Goal: Task Accomplishment & Management: Manage account settings

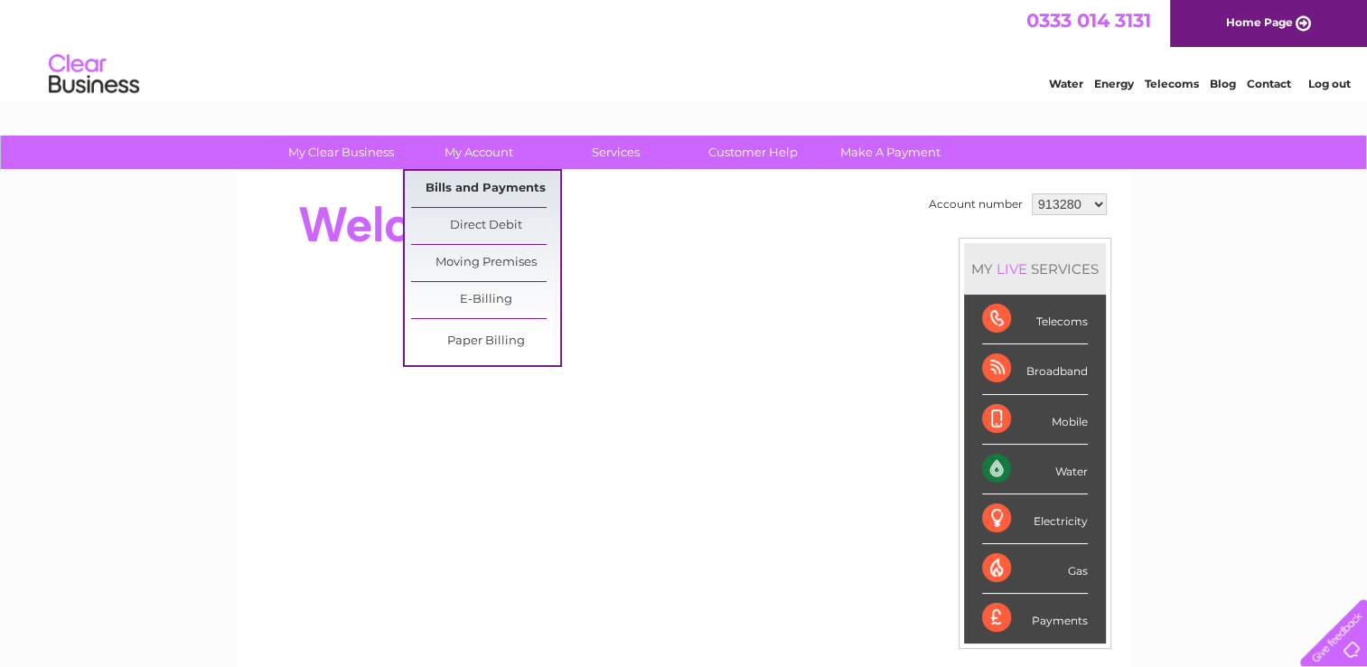
click at [454, 187] on link "Bills and Payments" at bounding box center [485, 189] width 149 height 36
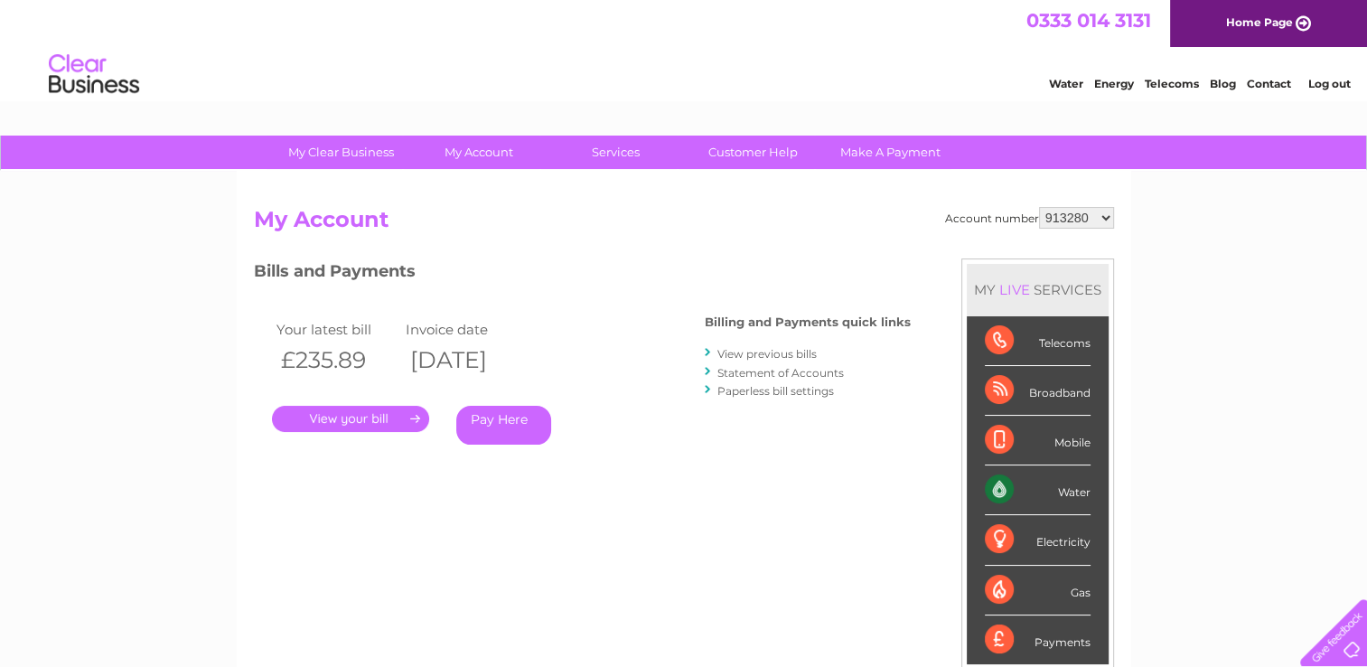
click at [344, 418] on link "." at bounding box center [350, 419] width 157 height 26
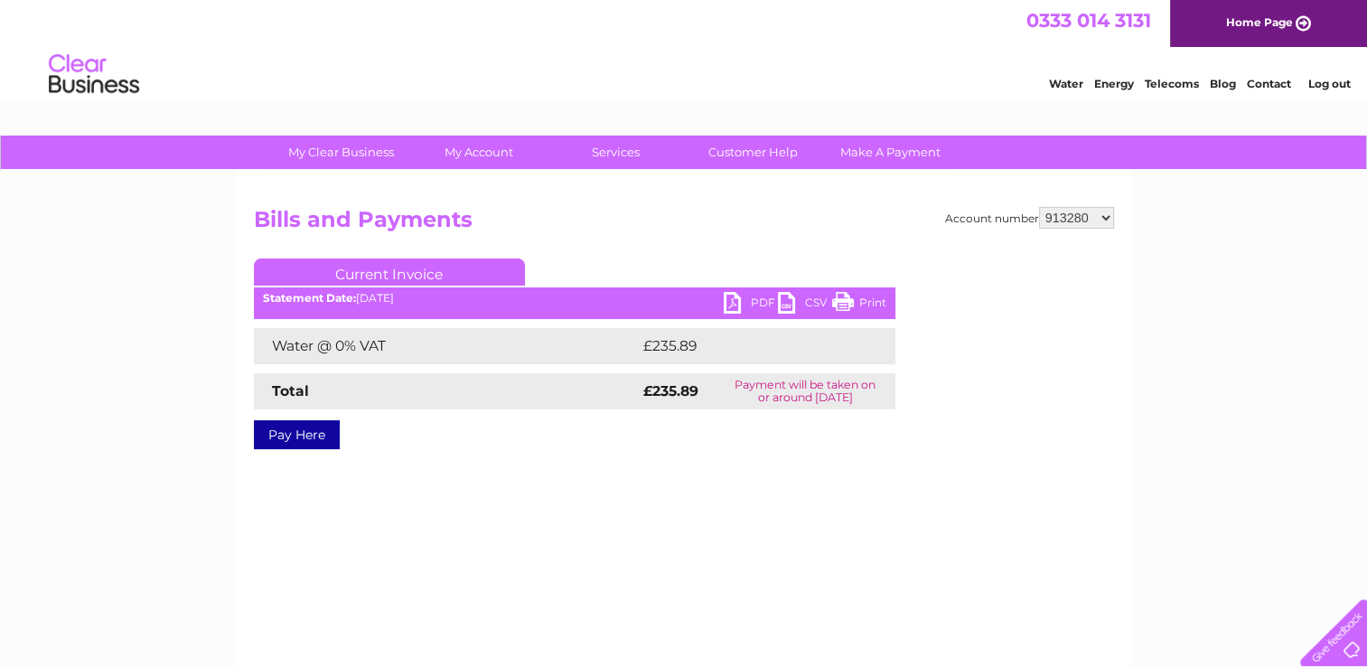
click at [751, 299] on link "PDF" at bounding box center [751, 305] width 54 height 26
click at [753, 302] on link "PDF" at bounding box center [751, 305] width 54 height 26
click at [1059, 214] on select "913280 1020405" at bounding box center [1076, 218] width 75 height 22
select select "1020405"
click at [1039, 207] on select "913280 1020405" at bounding box center [1076, 218] width 75 height 22
